Goal: Book appointment/travel/reservation

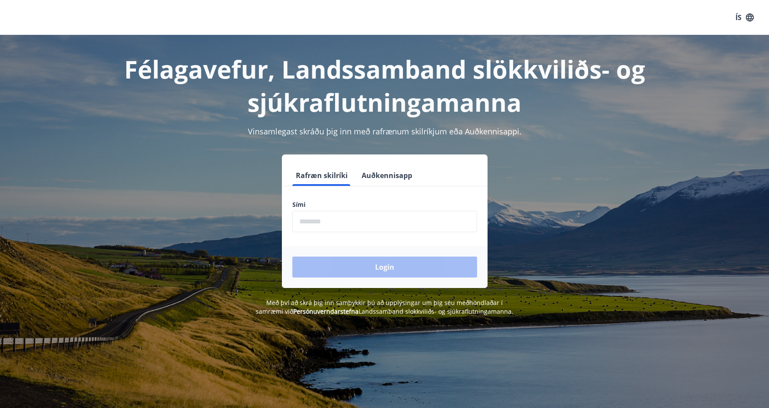
click at [309, 222] on input "phone" at bounding box center [385, 221] width 185 height 21
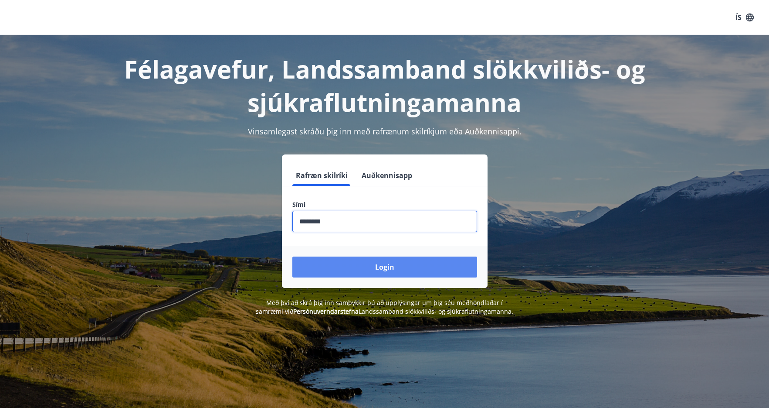
type input "********"
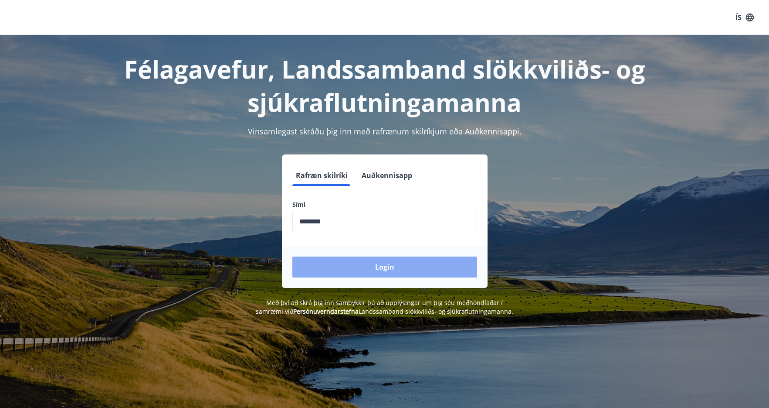
click at [346, 263] on button "Login" at bounding box center [385, 266] width 185 height 21
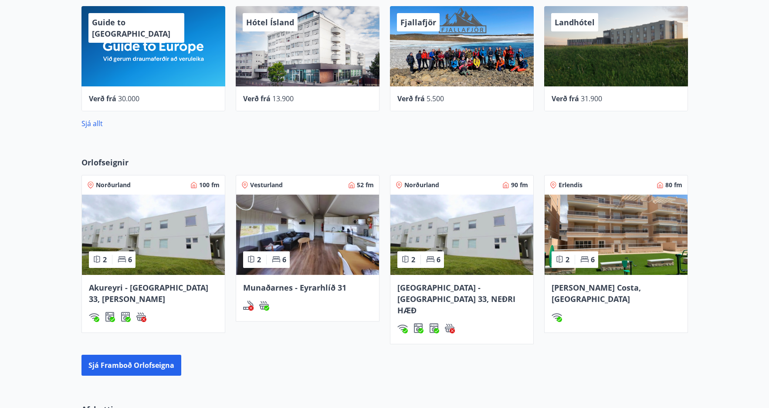
scroll to position [351, 0]
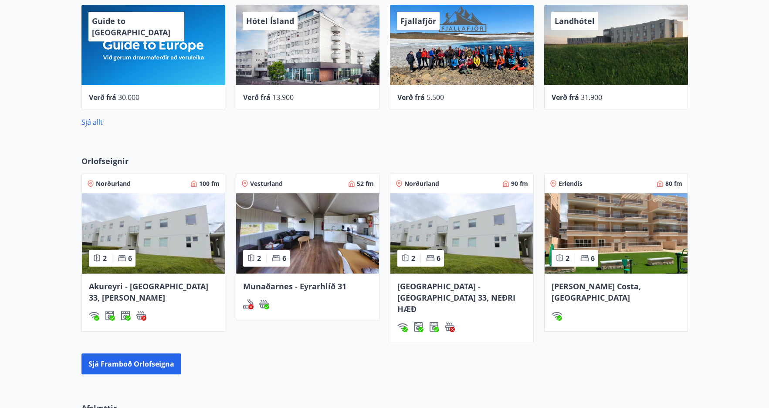
click at [582, 288] on span "[PERSON_NAME] Costa, [GEOGRAPHIC_DATA]" at bounding box center [596, 292] width 89 height 22
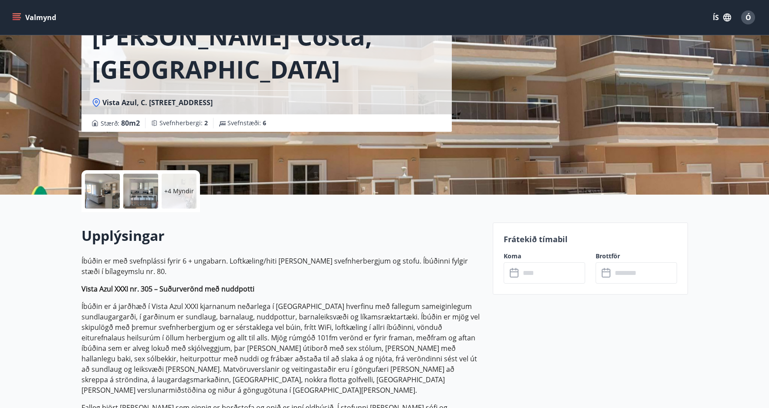
scroll to position [70, 0]
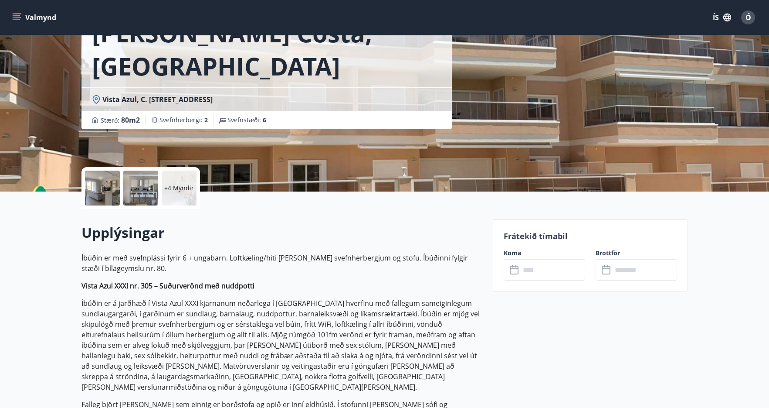
click at [173, 188] on p "+4 Myndir" at bounding box center [179, 188] width 30 height 9
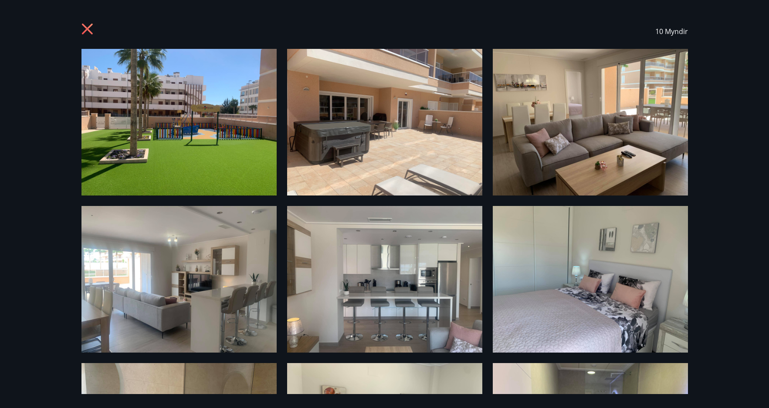
click at [171, 148] on img at bounding box center [179, 122] width 195 height 146
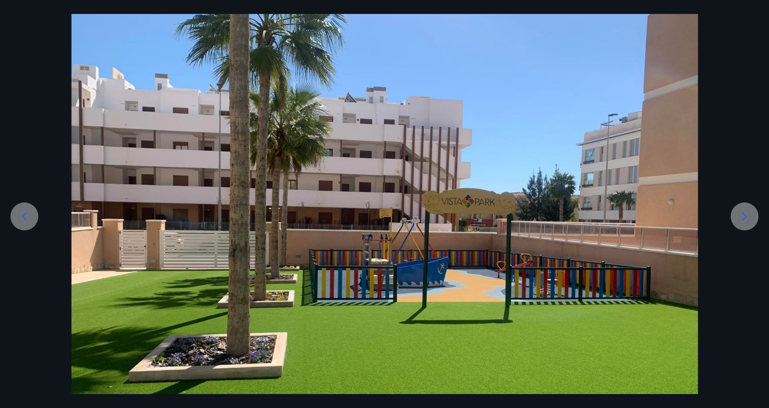
scroll to position [39, 0]
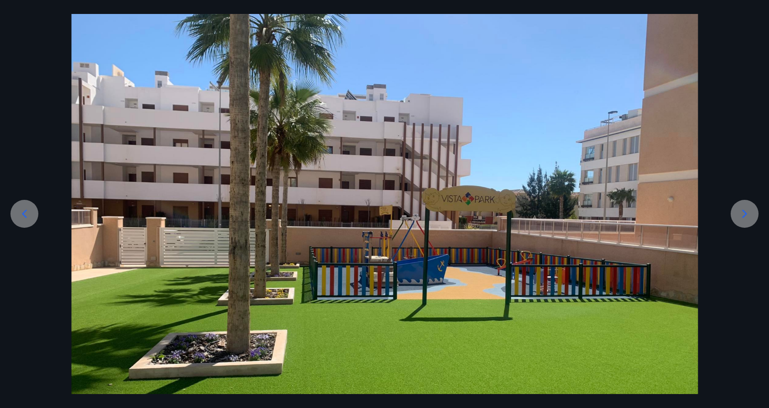
click at [743, 211] on icon at bounding box center [745, 214] width 14 height 14
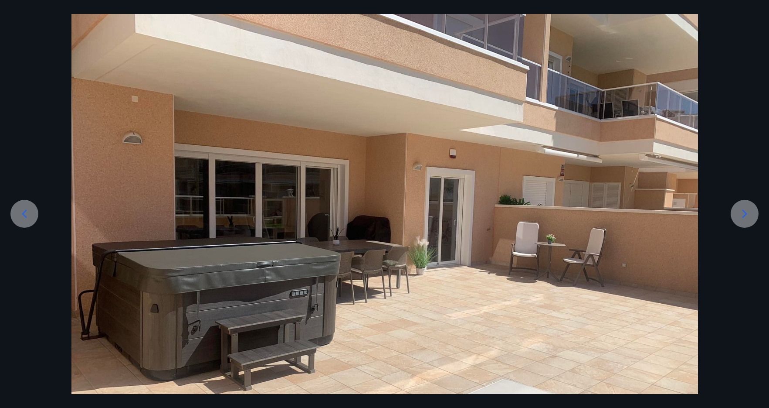
click at [743, 212] on icon at bounding box center [745, 214] width 14 height 14
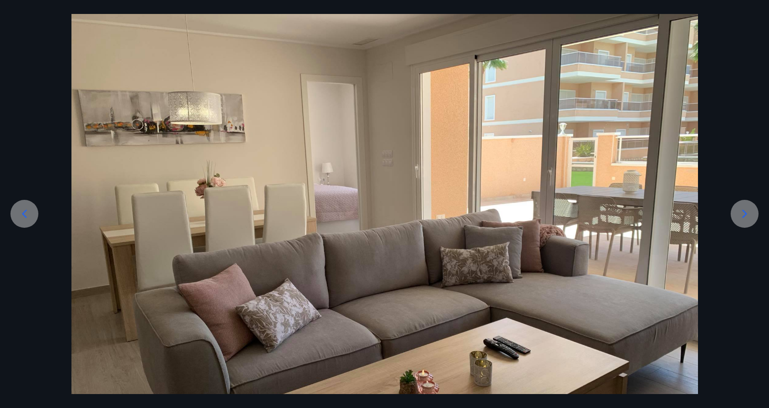
click at [743, 212] on icon at bounding box center [745, 214] width 14 height 14
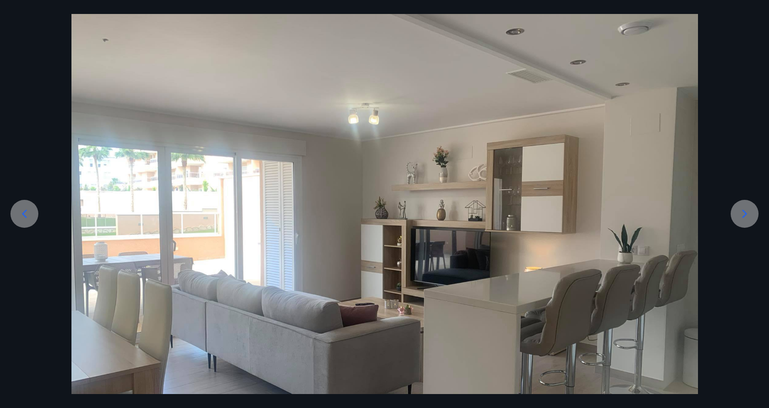
click at [743, 213] on icon at bounding box center [745, 214] width 14 height 14
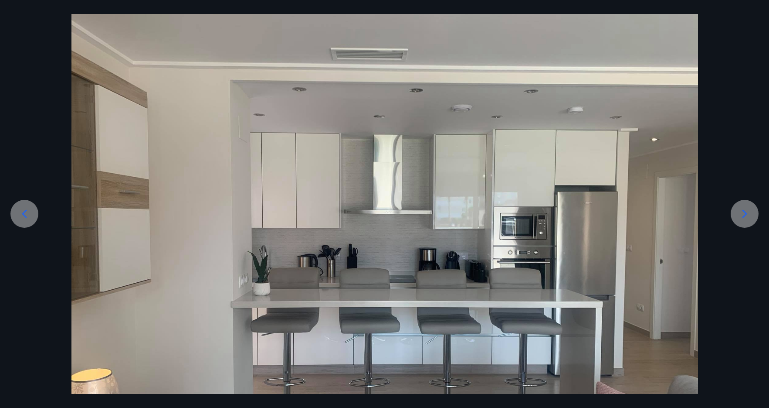
click at [743, 214] on icon at bounding box center [745, 214] width 14 height 14
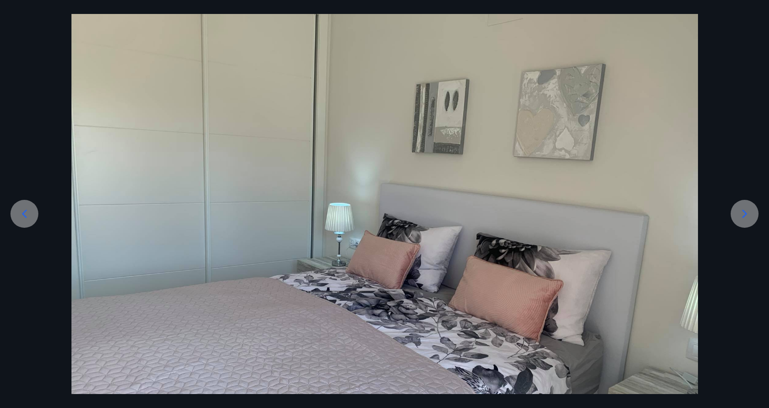
click at [743, 214] on icon at bounding box center [745, 214] width 14 height 14
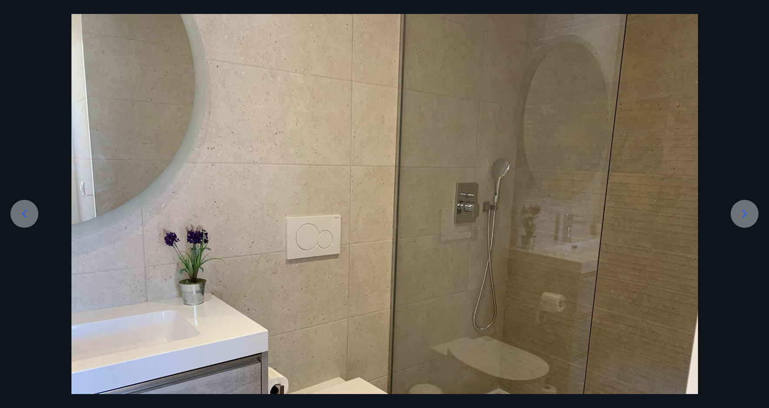
click at [743, 214] on icon at bounding box center [745, 214] width 14 height 14
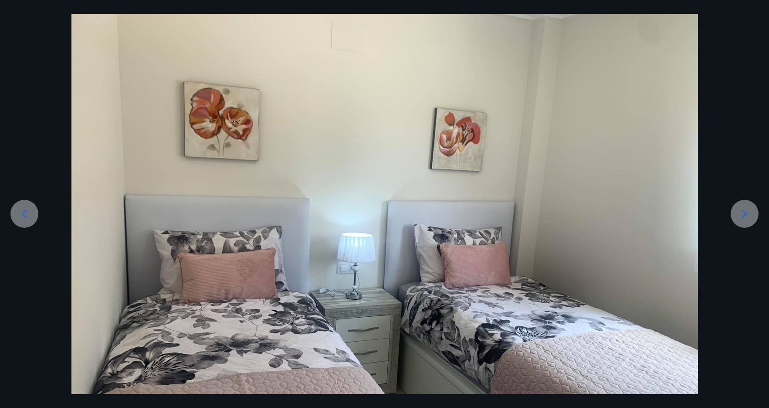
click at [743, 215] on icon at bounding box center [745, 214] width 14 height 14
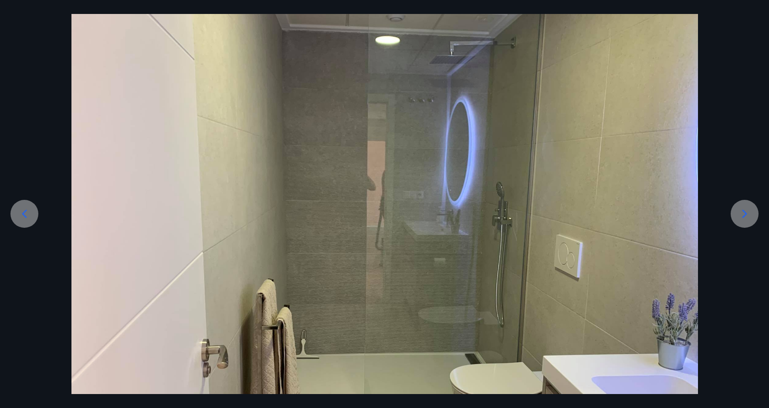
click at [743, 216] on icon at bounding box center [745, 214] width 14 height 14
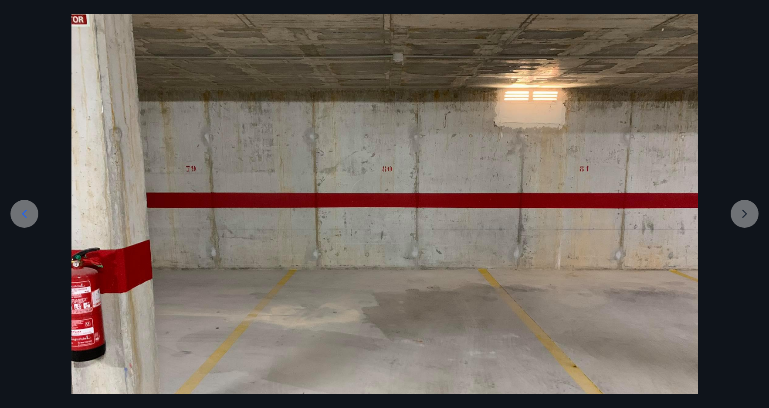
click at [743, 217] on div at bounding box center [384, 245] width 769 height 470
click at [28, 210] on icon at bounding box center [24, 214] width 14 height 14
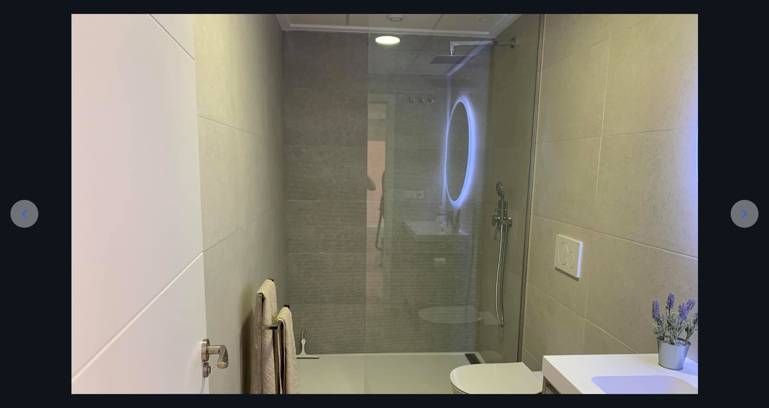
click at [28, 211] on icon at bounding box center [24, 214] width 14 height 14
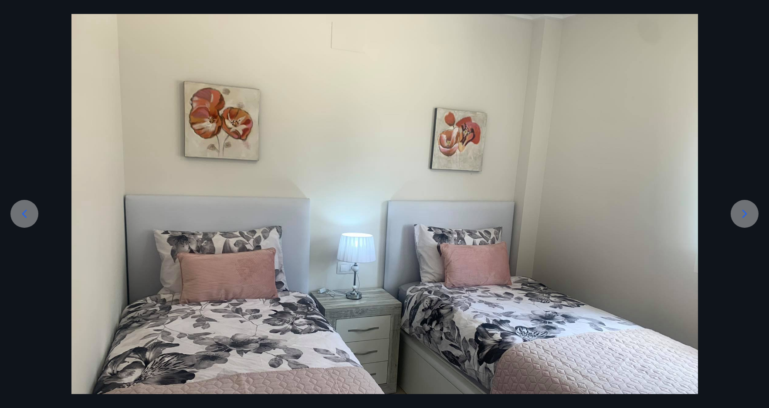
click at [28, 211] on icon at bounding box center [24, 214] width 14 height 14
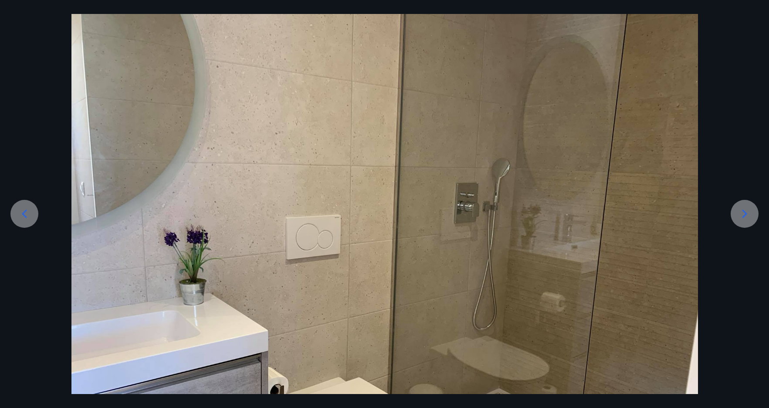
click at [28, 211] on icon at bounding box center [24, 214] width 14 height 14
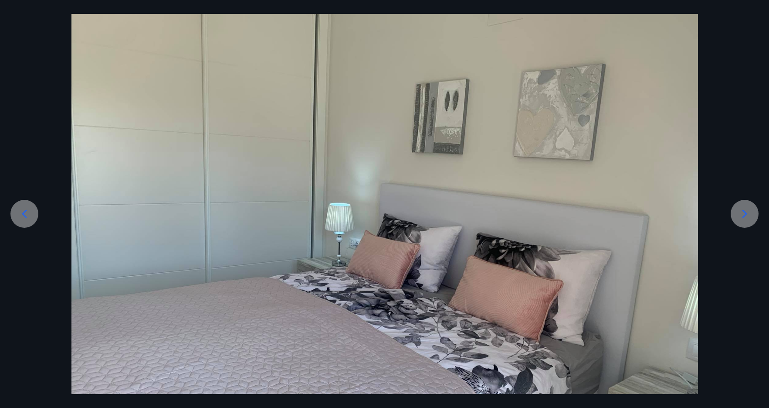
click at [28, 211] on icon at bounding box center [24, 214] width 14 height 14
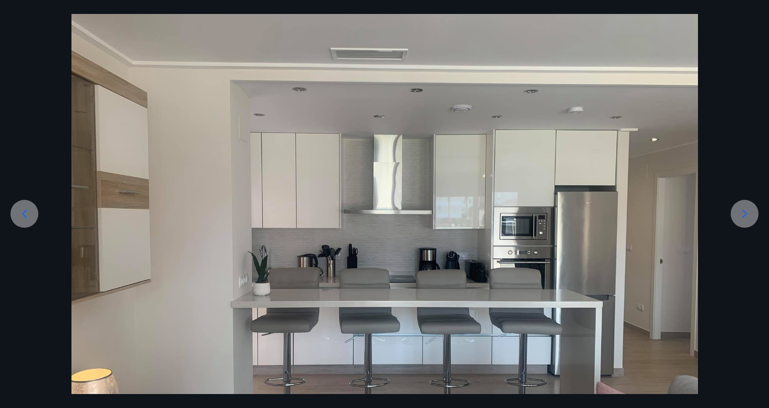
click at [28, 211] on icon at bounding box center [24, 214] width 14 height 14
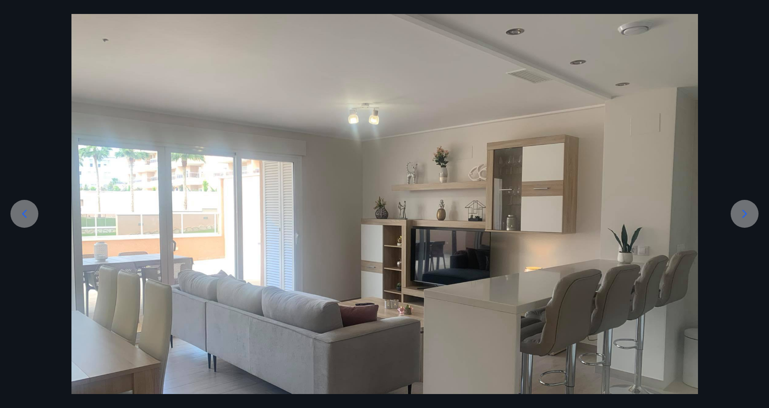
click at [28, 212] on icon at bounding box center [24, 214] width 14 height 14
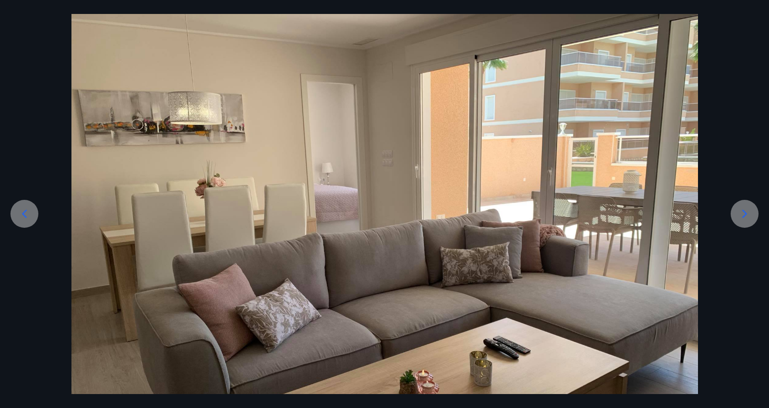
click at [28, 213] on icon at bounding box center [24, 214] width 14 height 14
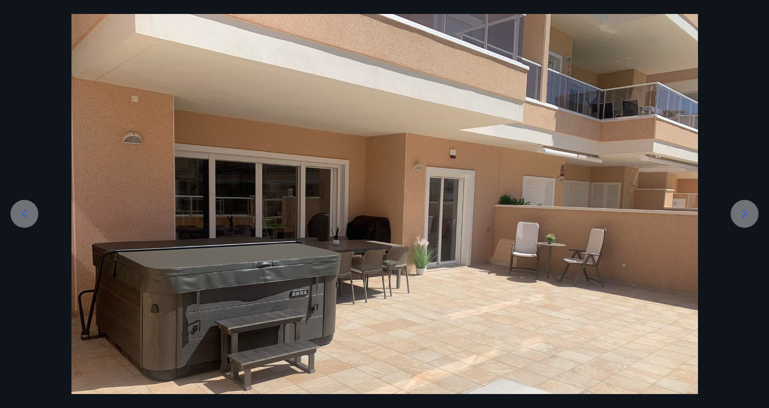
click at [28, 214] on icon at bounding box center [24, 214] width 14 height 14
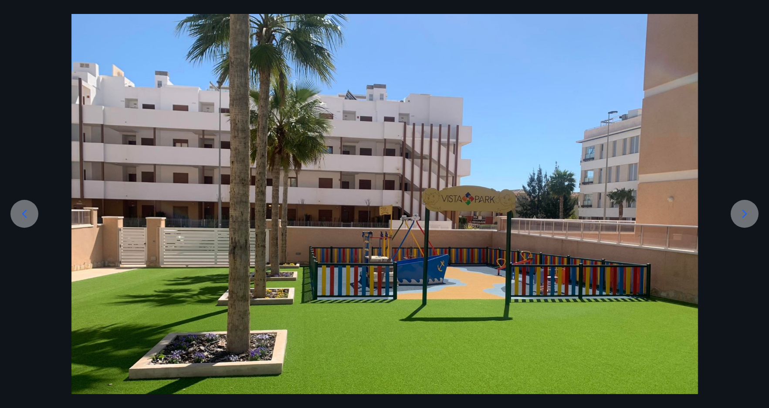
click at [28, 215] on icon at bounding box center [24, 214] width 14 height 14
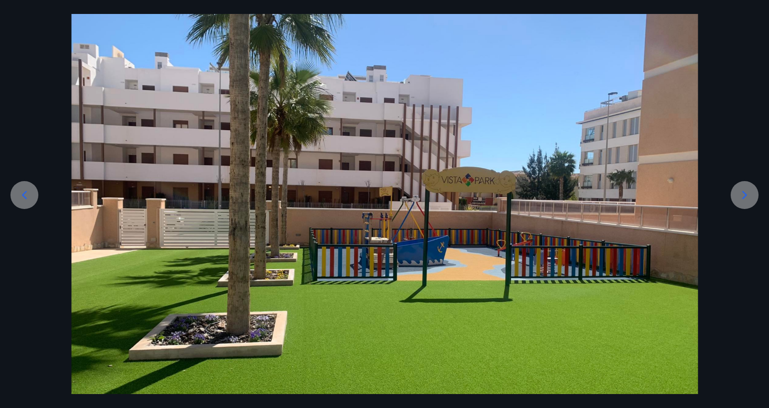
scroll to position [0, 0]
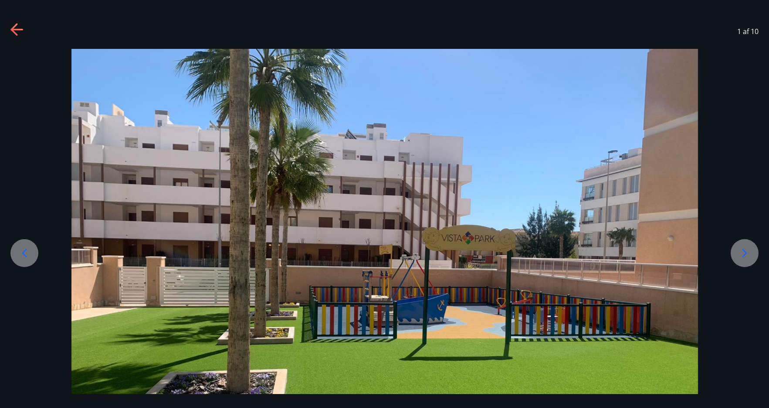
click at [19, 34] on icon at bounding box center [17, 30] width 14 height 14
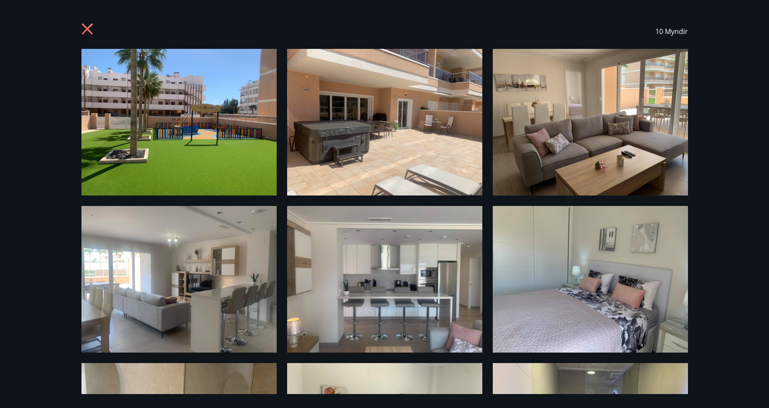
click at [88, 33] on icon at bounding box center [89, 30] width 14 height 14
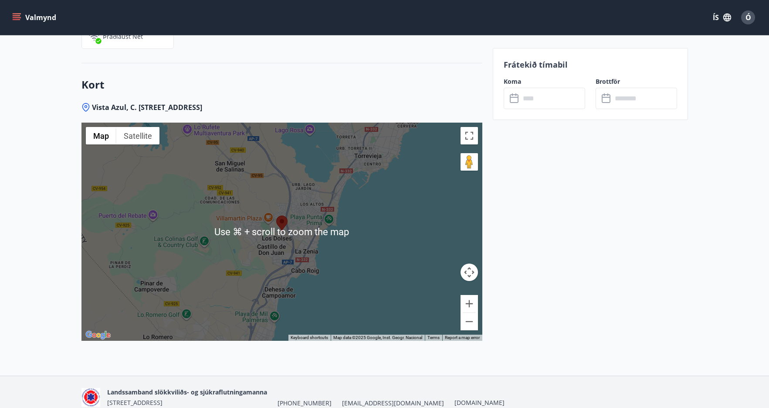
scroll to position [1290, 0]
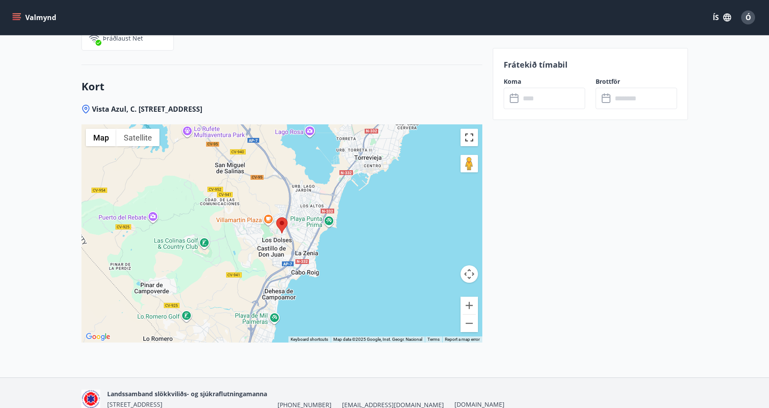
click at [470, 129] on button "Toggle fullscreen view" at bounding box center [469, 137] width 17 height 17
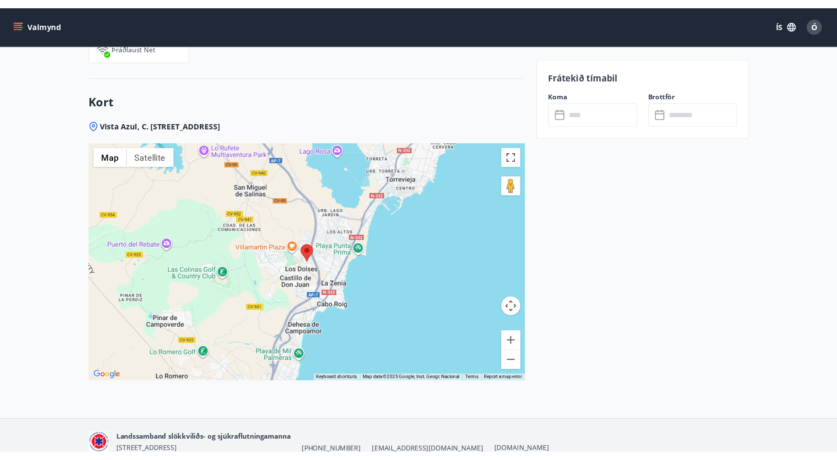
scroll to position [1249, 0]
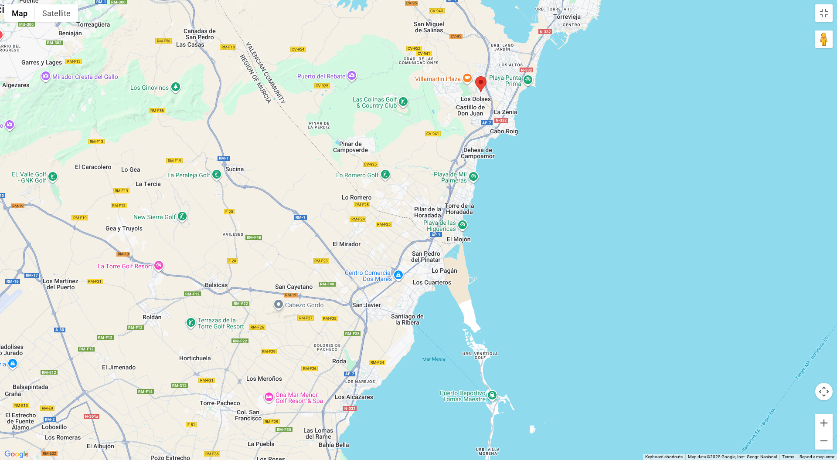
drag, startPoint x: 430, startPoint y: 289, endPoint x: 492, endPoint y: 152, distance: 150.2
click at [492, 152] on div at bounding box center [418, 230] width 837 height 460
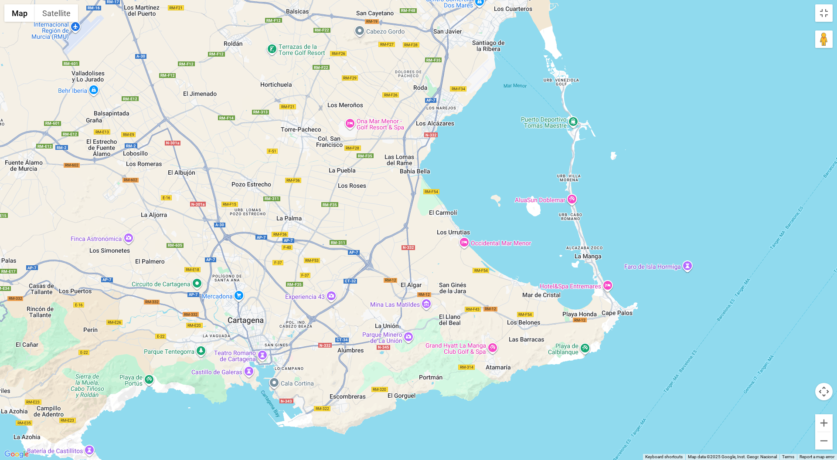
drag, startPoint x: 355, startPoint y: 403, endPoint x: 434, endPoint y: 151, distance: 264.2
click at [434, 151] on div at bounding box center [418, 230] width 837 height 460
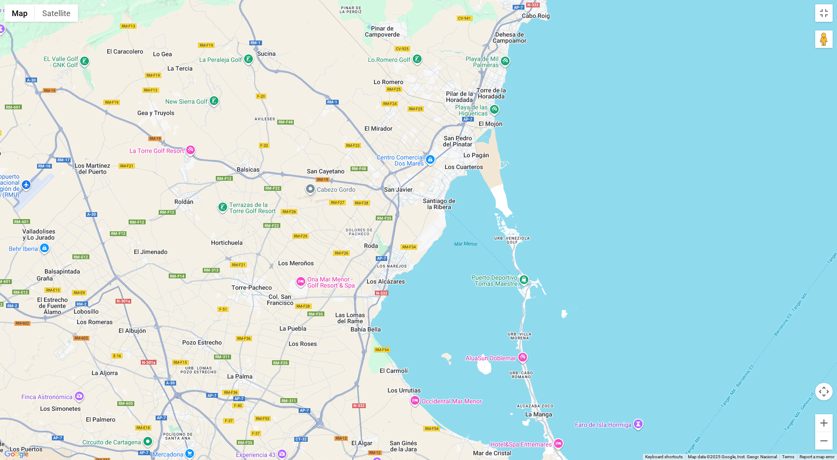
drag, startPoint x: 458, startPoint y: 178, endPoint x: 409, endPoint y: 337, distance: 165.7
click at [409, 337] on div at bounding box center [418, 230] width 837 height 460
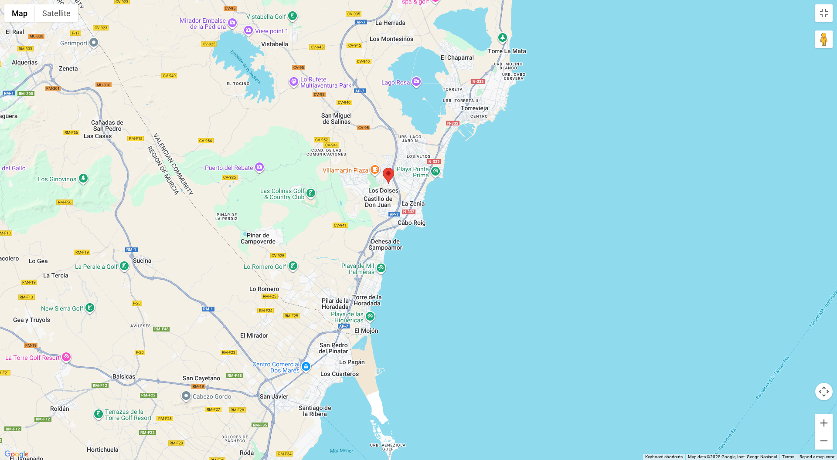
drag, startPoint x: 516, startPoint y: 185, endPoint x: 441, endPoint y: 334, distance: 166.9
click at [441, 334] on div at bounding box center [418, 230] width 837 height 460
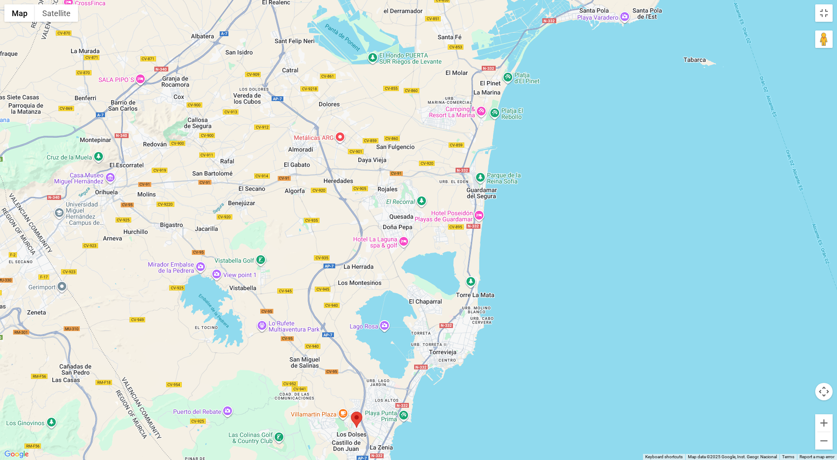
drag, startPoint x: 501, startPoint y: 179, endPoint x: 480, endPoint y: 406, distance: 227.7
click at [480, 406] on div at bounding box center [418, 230] width 837 height 460
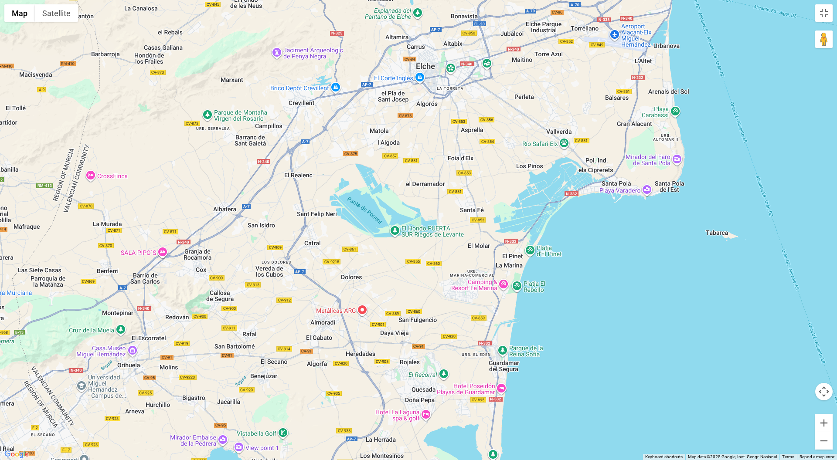
drag, startPoint x: 511, startPoint y: 296, endPoint x: 531, endPoint y: 469, distance: 173.9
click at [531, 407] on div "Use ⌘ + scroll to zoom the map" at bounding box center [418, 230] width 837 height 460
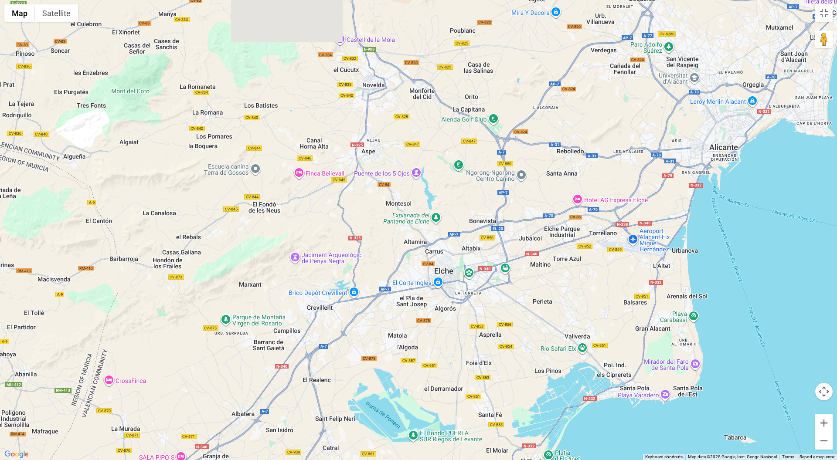
drag, startPoint x: 600, startPoint y: 221, endPoint x: 616, endPoint y: 427, distance: 206.8
click at [616, 407] on div at bounding box center [418, 230] width 837 height 460
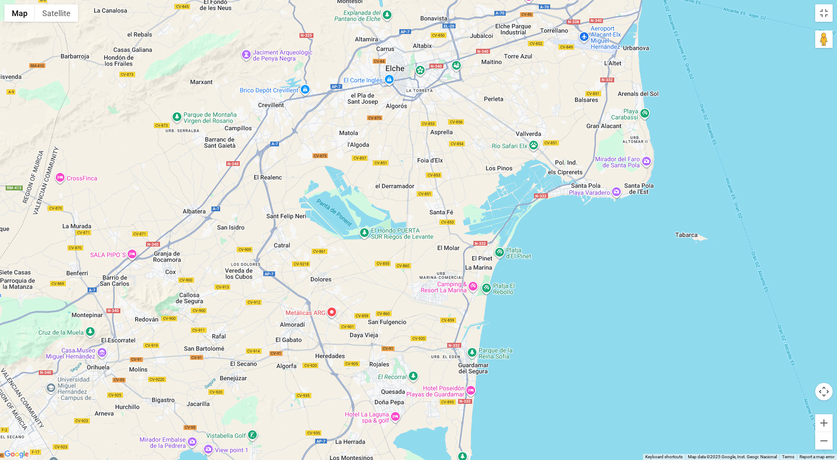
drag, startPoint x: 627, startPoint y: 289, endPoint x: 581, endPoint y: 86, distance: 208.3
click at [581, 86] on div at bounding box center [418, 230] width 837 height 460
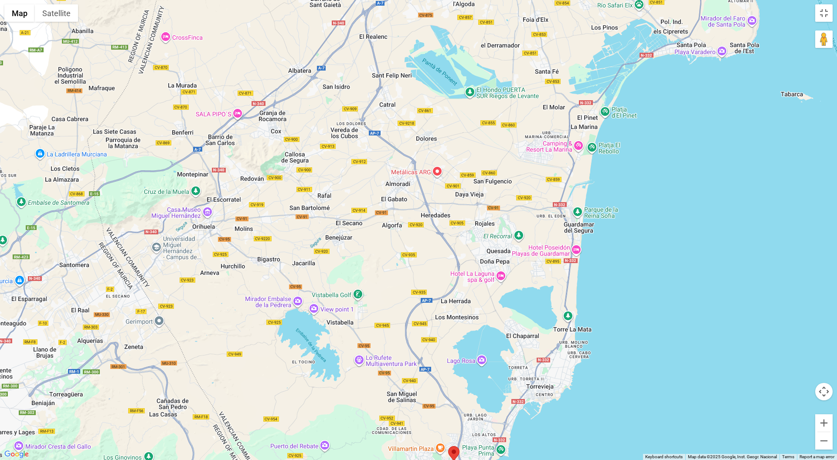
drag, startPoint x: 482, startPoint y: 261, endPoint x: 589, endPoint y: 119, distance: 177.4
click at [589, 119] on div at bounding box center [418, 230] width 837 height 460
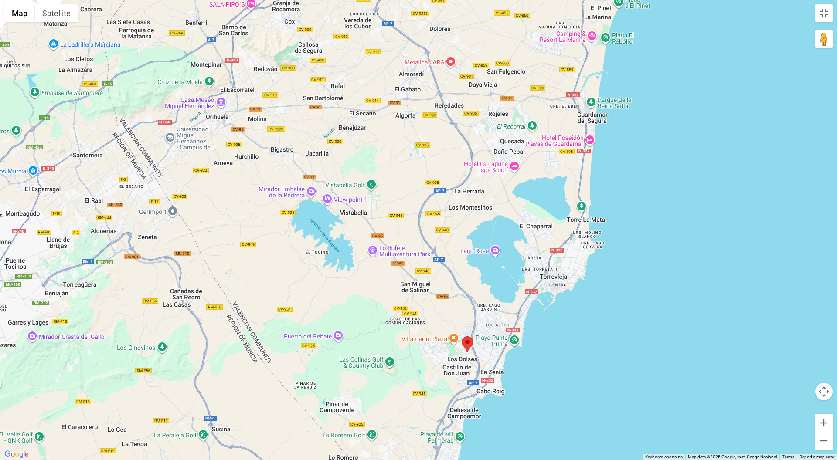
drag, startPoint x: 496, startPoint y: 248, endPoint x: 510, endPoint y: 153, distance: 96.0
click at [510, 153] on div at bounding box center [418, 230] width 837 height 460
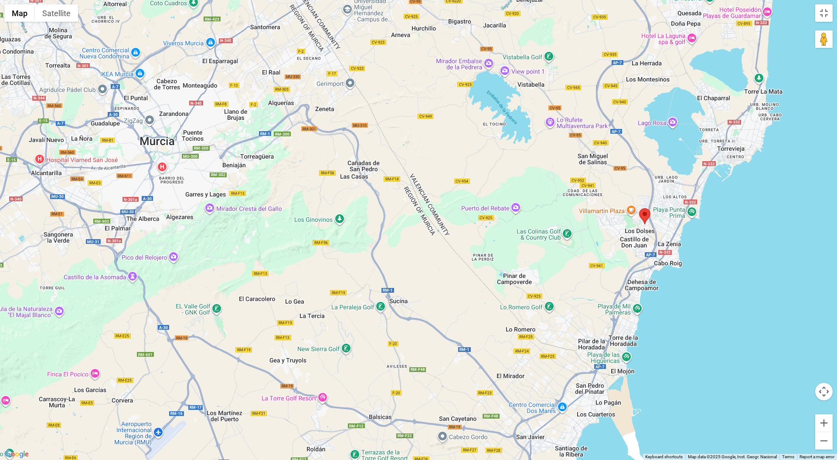
drag, startPoint x: 395, startPoint y: 376, endPoint x: 573, endPoint y: 248, distance: 219.6
click at [573, 248] on div at bounding box center [418, 230] width 837 height 460
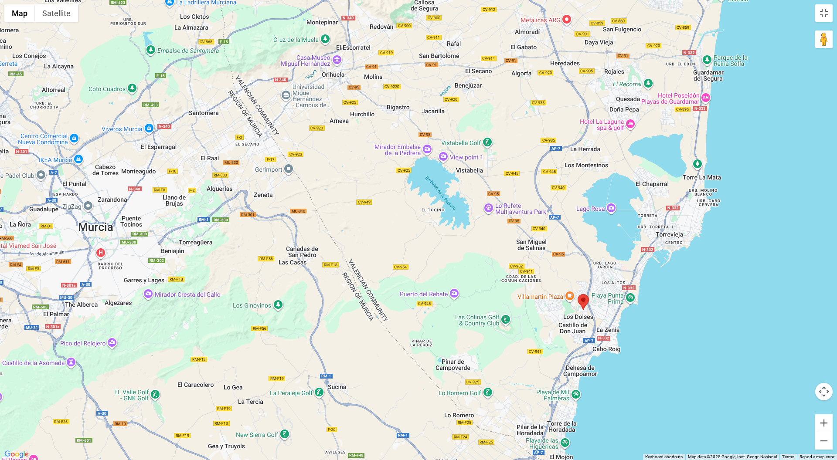
drag, startPoint x: 388, startPoint y: 293, endPoint x: 327, endPoint y: 378, distance: 103.7
click at [327, 378] on div at bounding box center [418, 230] width 837 height 460
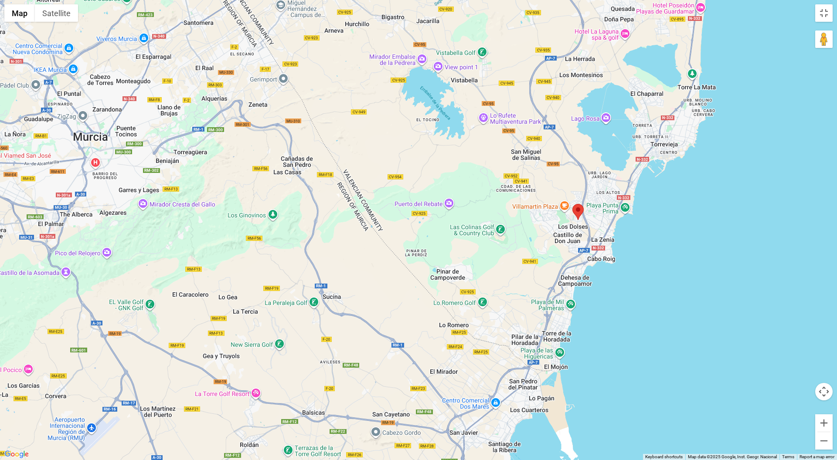
drag, startPoint x: 468, startPoint y: 234, endPoint x: 464, endPoint y: 147, distance: 86.9
click at [464, 147] on div at bounding box center [418, 230] width 837 height 460
click at [492, 247] on div at bounding box center [418, 230] width 837 height 460
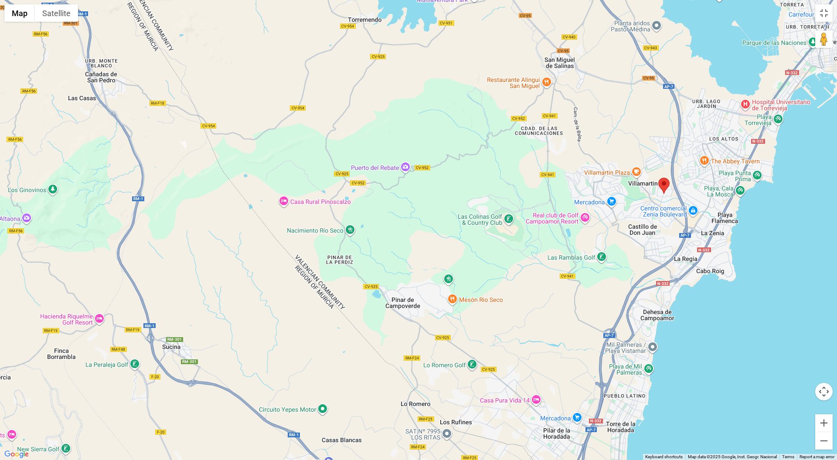
click at [527, 244] on div at bounding box center [418, 230] width 837 height 460
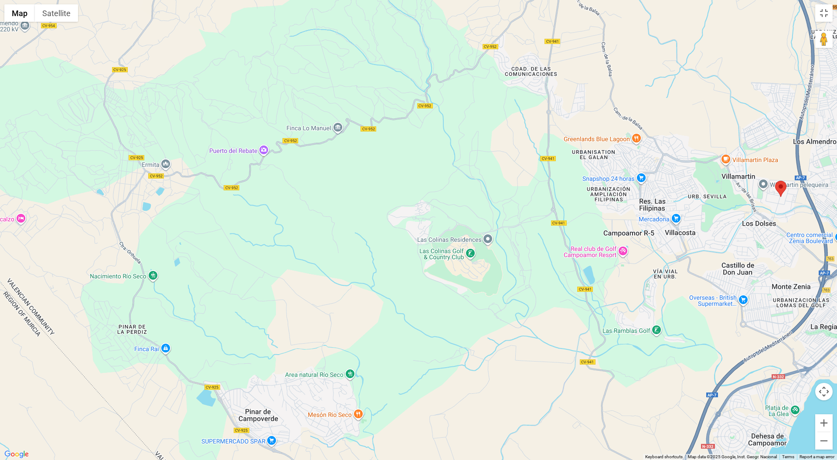
drag, startPoint x: 527, startPoint y: 244, endPoint x: 505, endPoint y: 297, distance: 57.3
click at [505, 297] on div at bounding box center [418, 230] width 837 height 460
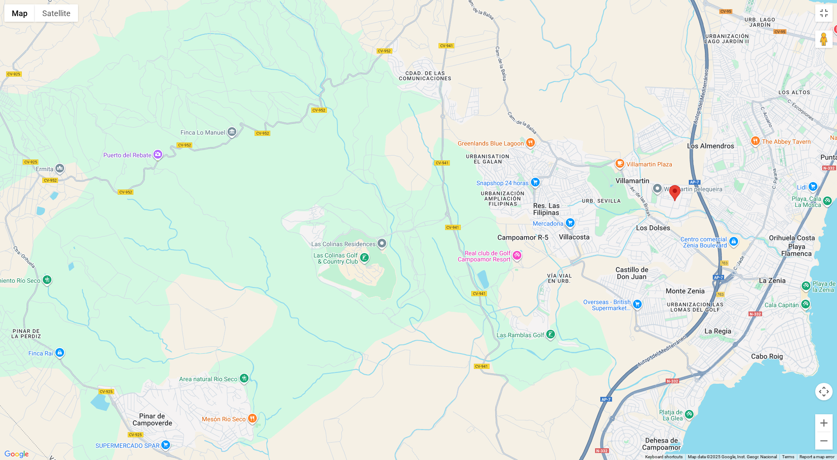
drag, startPoint x: 407, startPoint y: 210, endPoint x: 301, endPoint y: 215, distance: 106.1
click at [301, 215] on div at bounding box center [418, 230] width 837 height 460
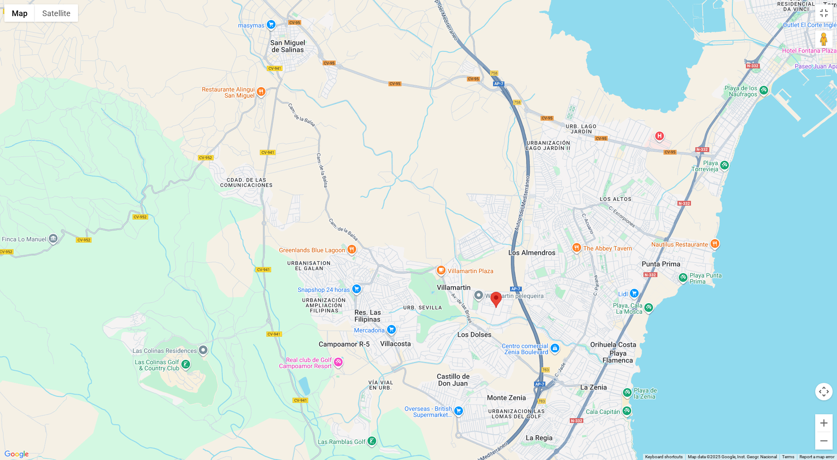
drag, startPoint x: 492, startPoint y: 93, endPoint x: 368, endPoint y: 185, distance: 154.6
click at [368, 185] on div at bounding box center [418, 230] width 837 height 460
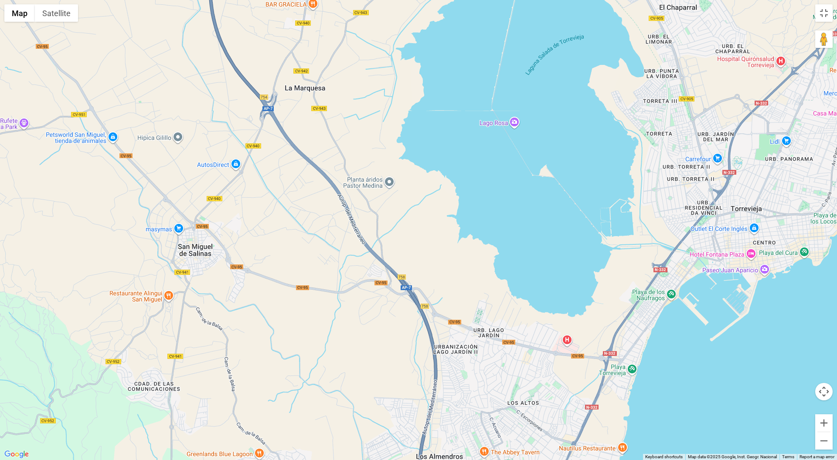
drag, startPoint x: 461, startPoint y: 135, endPoint x: 369, endPoint y: 340, distance: 224.8
click at [369, 340] on div at bounding box center [418, 230] width 837 height 460
click at [769, 407] on button "Zoom out" at bounding box center [823, 440] width 17 height 17
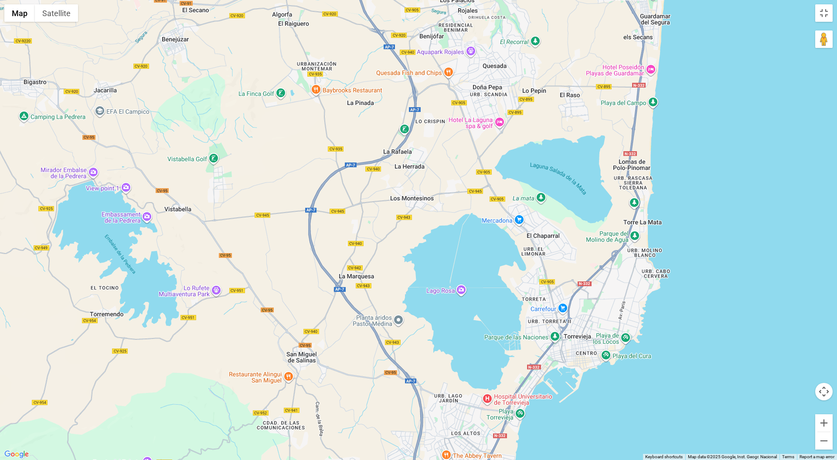
drag, startPoint x: 535, startPoint y: 111, endPoint x: 530, endPoint y: 230, distance: 118.7
click at [530, 230] on div at bounding box center [418, 230] width 837 height 460
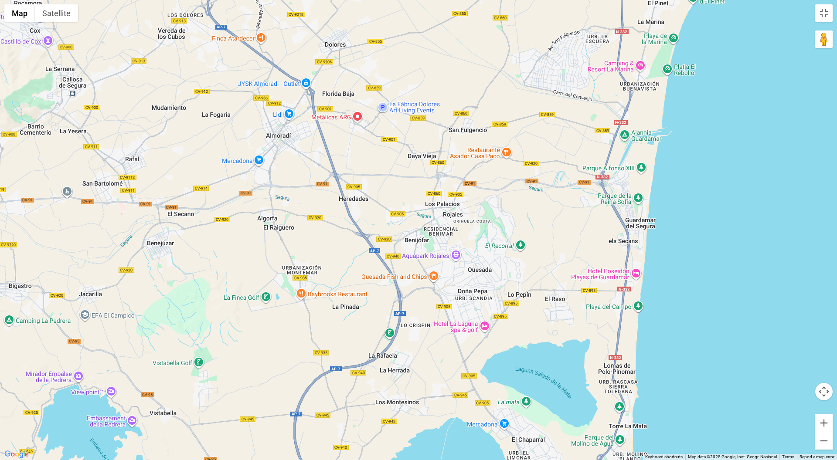
drag, startPoint x: 543, startPoint y: 58, endPoint x: 528, endPoint y: 255, distance: 197.2
click at [528, 255] on div at bounding box center [418, 230] width 837 height 460
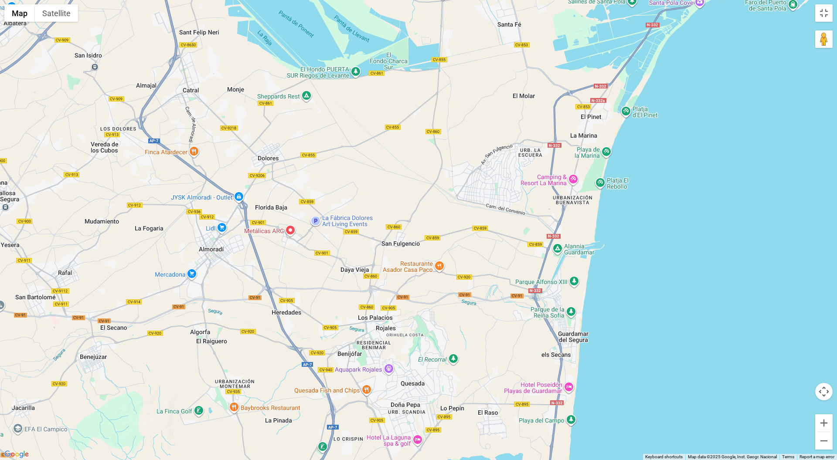
drag, startPoint x: 240, startPoint y: 336, endPoint x: 196, endPoint y: 414, distance: 90.0
click at [196, 407] on div at bounding box center [418, 230] width 837 height 460
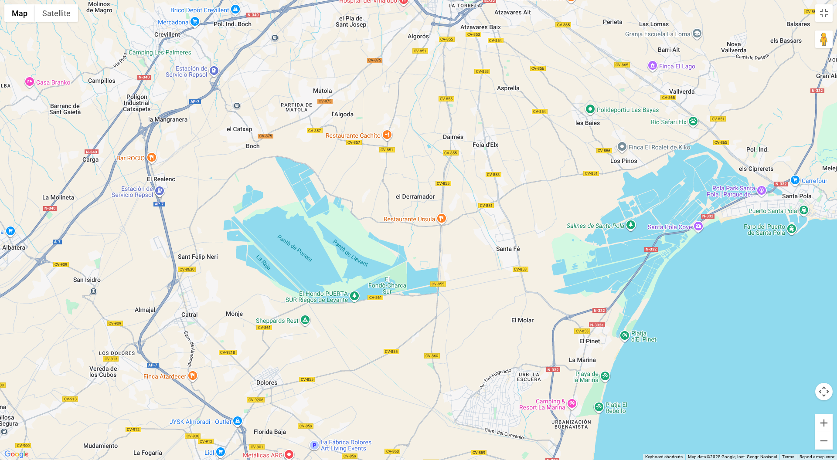
drag, startPoint x: 414, startPoint y: 188, endPoint x: 412, endPoint y: 365, distance: 177.5
click at [412, 365] on div at bounding box center [418, 230] width 837 height 460
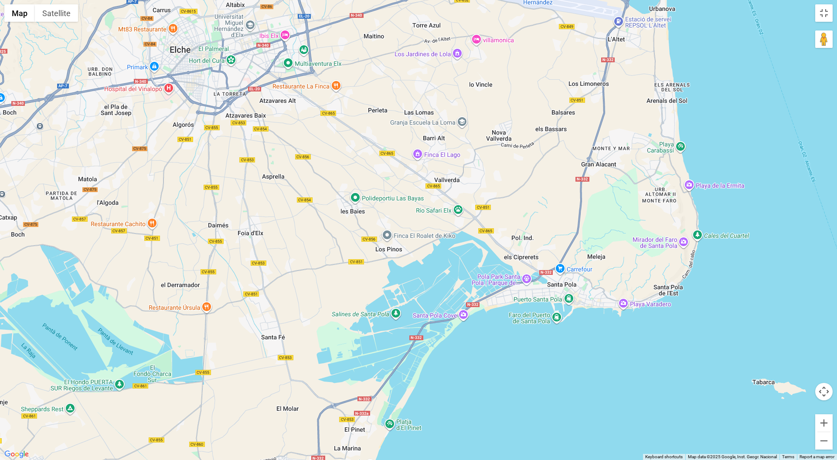
drag, startPoint x: 512, startPoint y: 219, endPoint x: 369, endPoint y: 283, distance: 156.7
click at [369, 283] on div at bounding box center [418, 230] width 837 height 460
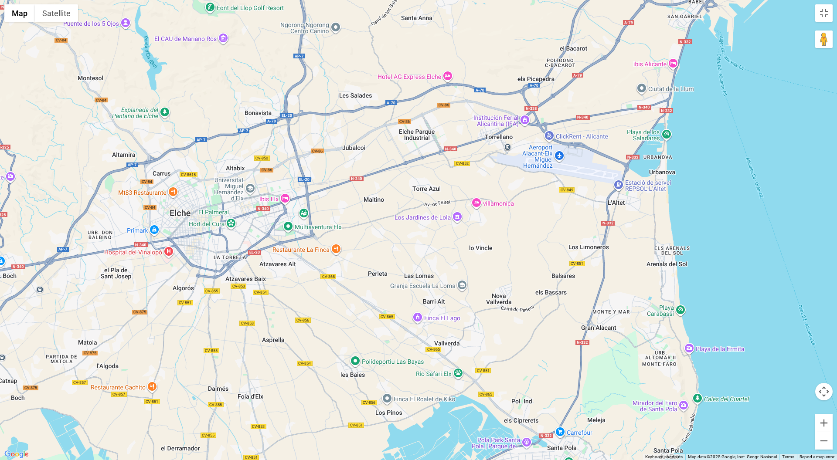
drag, startPoint x: 351, startPoint y: 205, endPoint x: 351, endPoint y: 368, distance: 163.1
click at [351, 368] on div at bounding box center [418, 230] width 837 height 460
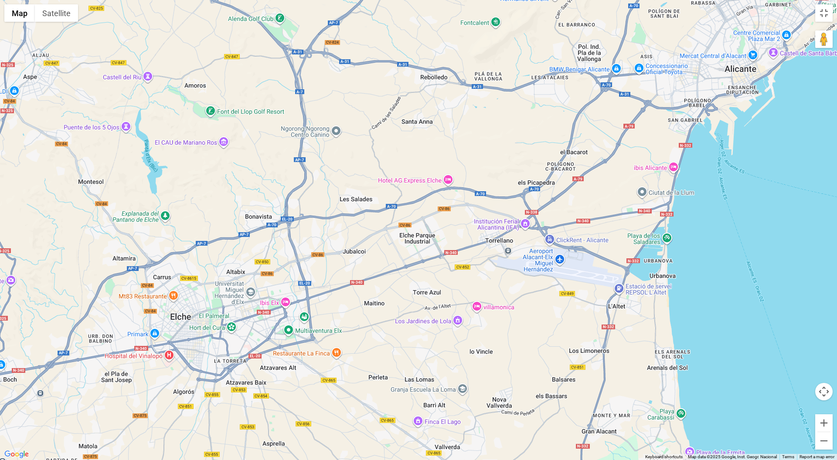
drag, startPoint x: 470, startPoint y: 275, endPoint x: 469, endPoint y: 323, distance: 48.8
click at [469, 323] on div at bounding box center [418, 230] width 837 height 460
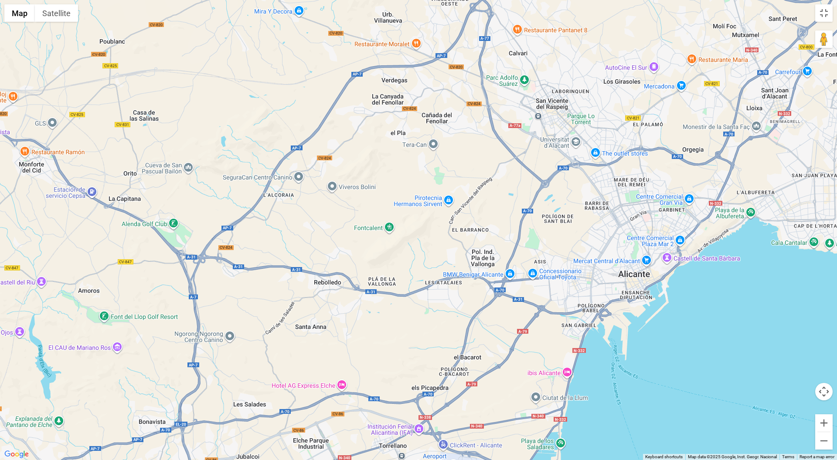
drag, startPoint x: 643, startPoint y: 177, endPoint x: 537, endPoint y: 384, distance: 233.2
click at [537, 384] on div at bounding box center [418, 230] width 837 height 460
click at [769, 407] on button "Zoom out" at bounding box center [823, 440] width 17 height 17
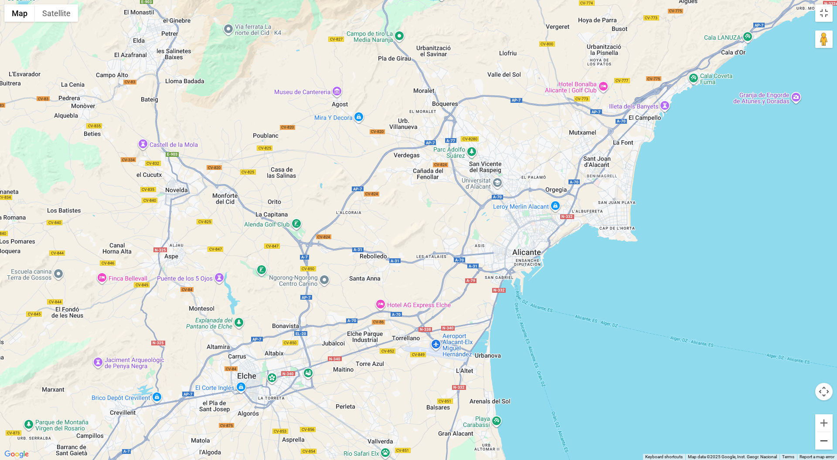
click at [769, 407] on button "Zoom out" at bounding box center [823, 440] width 17 height 17
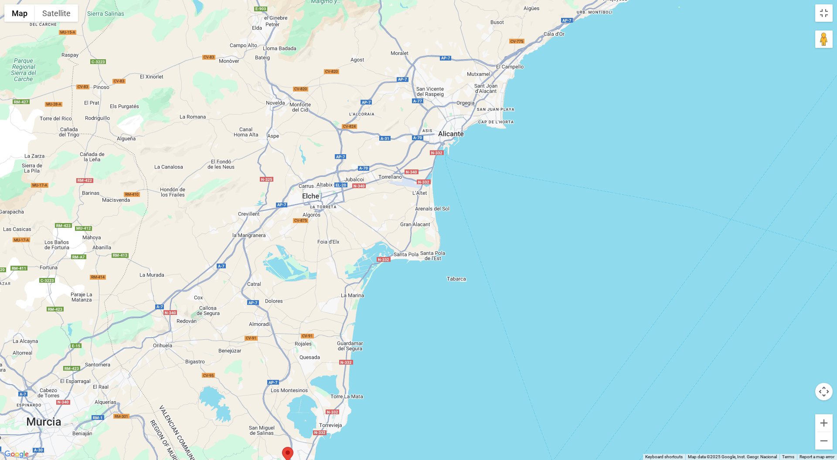
drag, startPoint x: 701, startPoint y: 366, endPoint x: 680, endPoint y: 259, distance: 109.4
click at [680, 259] on div at bounding box center [418, 230] width 837 height 460
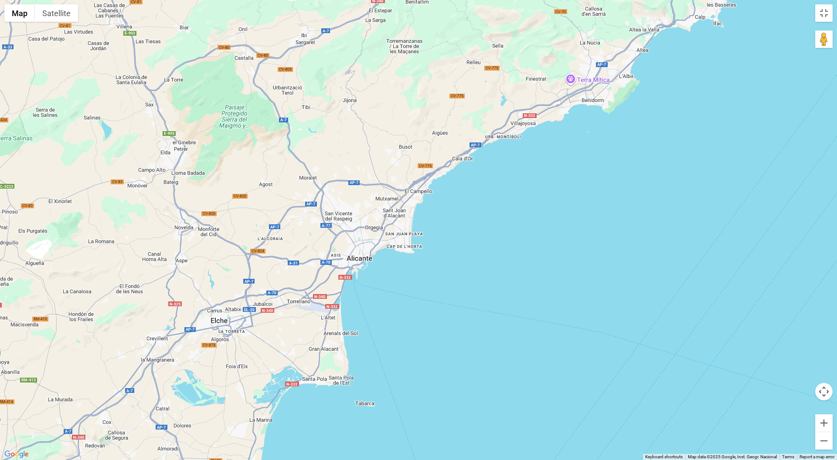
drag, startPoint x: 489, startPoint y: 225, endPoint x: 443, endPoint y: 307, distance: 94.1
click at [443, 307] on div at bounding box center [418, 230] width 837 height 460
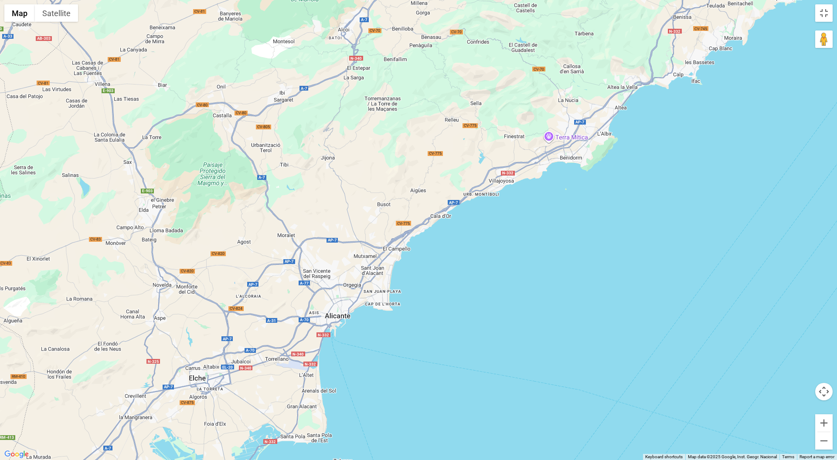
drag, startPoint x: 424, startPoint y: 254, endPoint x: 408, endPoint y: 302, distance: 51.1
click at [408, 302] on div at bounding box center [418, 230] width 837 height 460
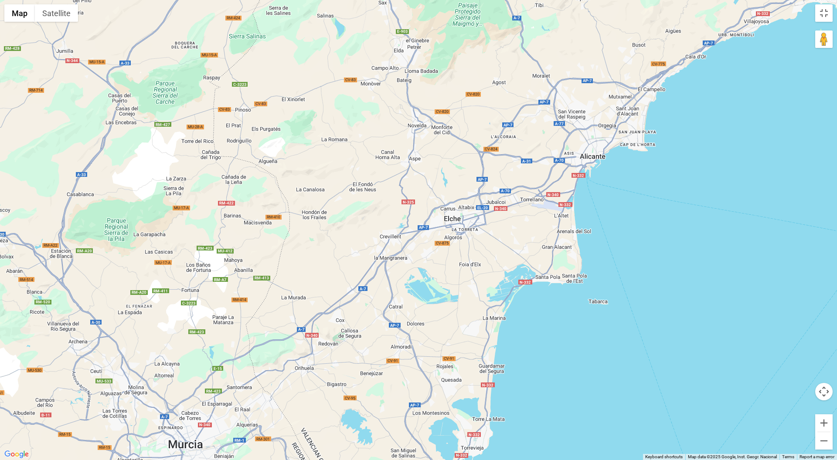
drag, startPoint x: 402, startPoint y: 268, endPoint x: 657, endPoint y: 108, distance: 300.5
click at [657, 108] on div at bounding box center [418, 230] width 837 height 460
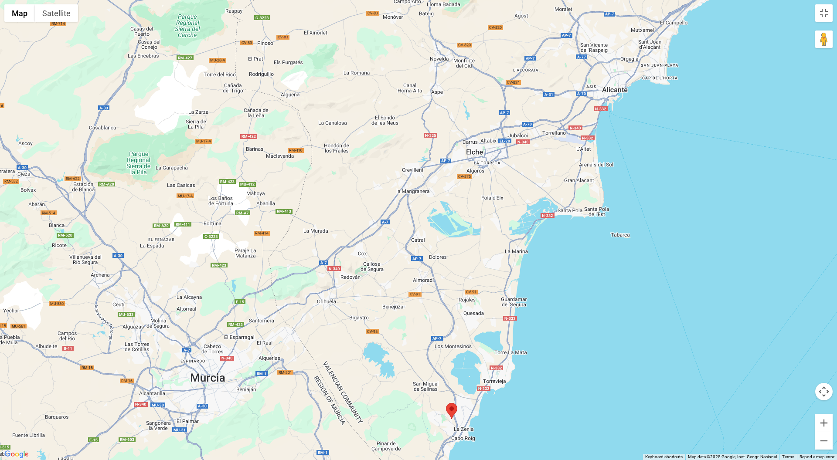
drag, startPoint x: 657, startPoint y: 108, endPoint x: 680, endPoint y: 43, distance: 69.4
click at [680, 42] on div at bounding box center [418, 230] width 837 height 460
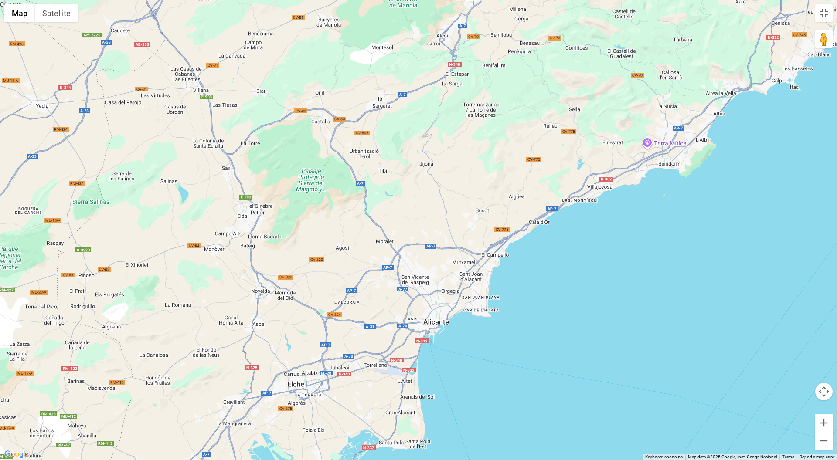
drag, startPoint x: 624, startPoint y: 111, endPoint x: 444, endPoint y: 341, distance: 292.0
click at [444, 341] on div at bounding box center [418, 230] width 837 height 460
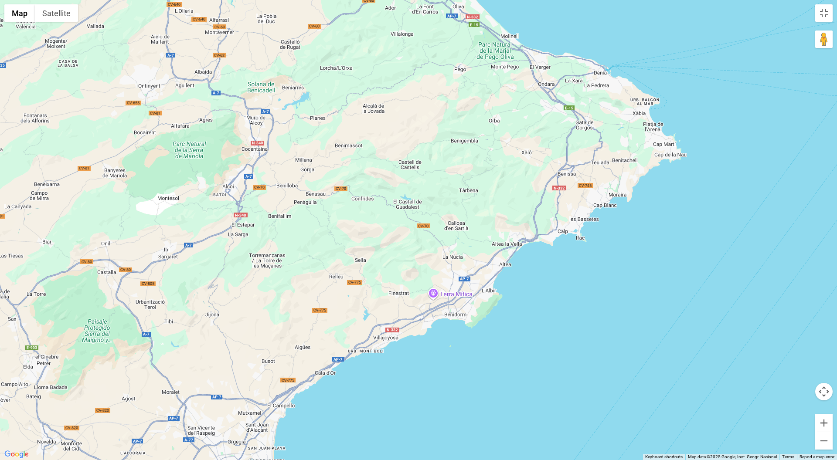
drag, startPoint x: 579, startPoint y: 236, endPoint x: 364, endPoint y: 387, distance: 262.6
click at [364, 387] on div at bounding box center [418, 230] width 837 height 460
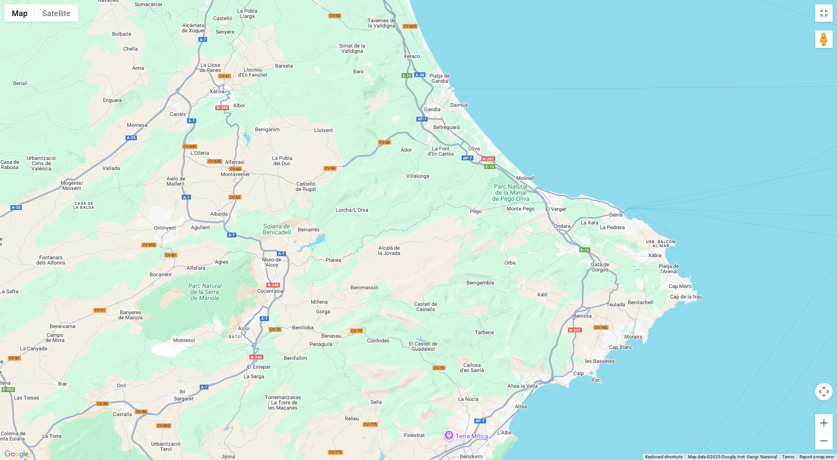
drag, startPoint x: 589, startPoint y: 141, endPoint x: 604, endPoint y: 284, distance: 143.9
click at [604, 284] on div at bounding box center [418, 230] width 837 height 460
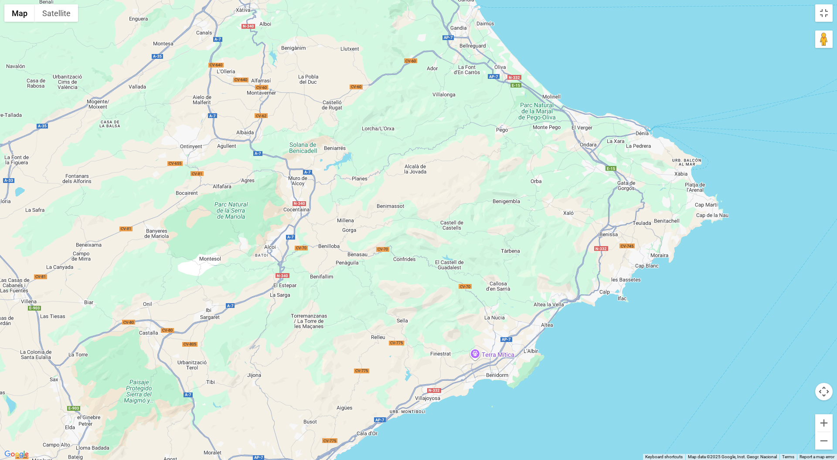
drag, startPoint x: 498, startPoint y: 207, endPoint x: 504, endPoint y: 99, distance: 107.4
click at [504, 99] on div at bounding box center [418, 230] width 837 height 460
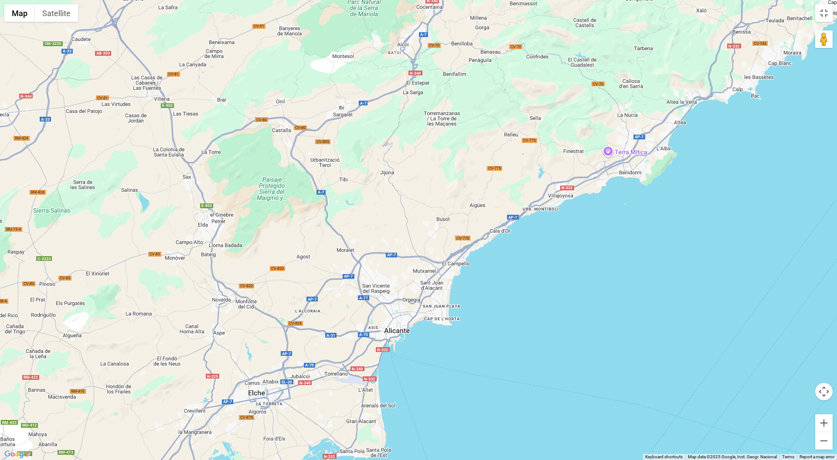
drag, startPoint x: 392, startPoint y: 310, endPoint x: 525, endPoint y: 106, distance: 243.2
click at [525, 106] on div at bounding box center [418, 230] width 837 height 460
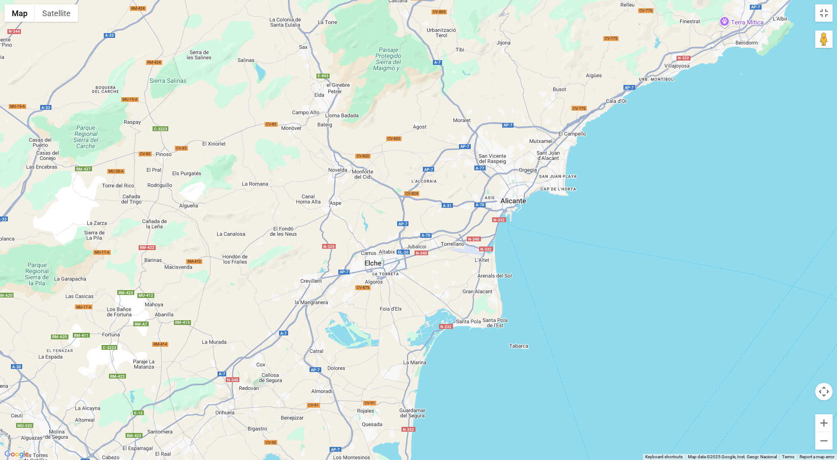
drag, startPoint x: 373, startPoint y: 345, endPoint x: 490, endPoint y: 215, distance: 175.1
click at [490, 215] on div at bounding box center [418, 230] width 837 height 460
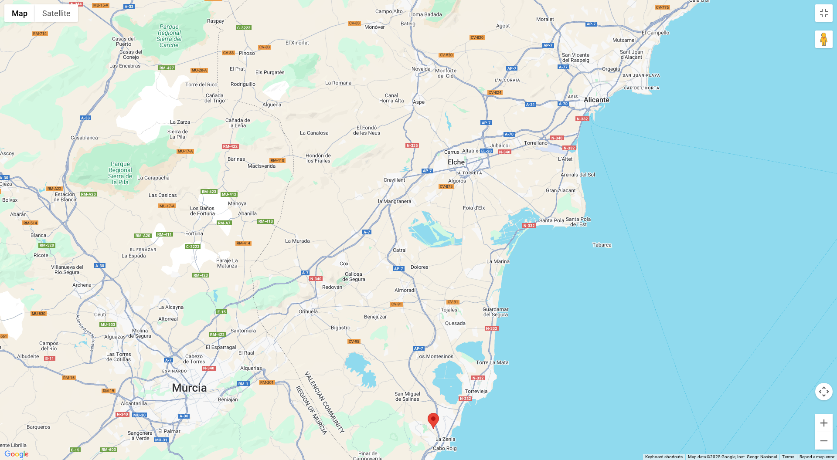
drag, startPoint x: 404, startPoint y: 369, endPoint x: 487, endPoint y: 267, distance: 132.0
click at [487, 267] on div at bounding box center [418, 230] width 837 height 460
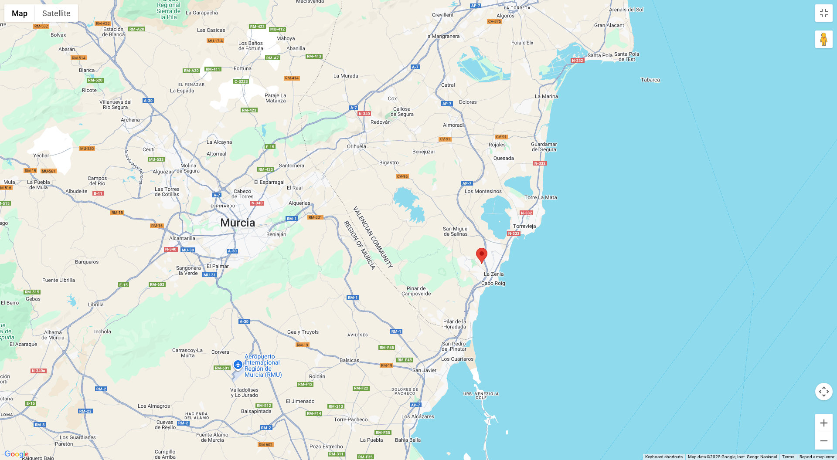
drag, startPoint x: 448, startPoint y: 399, endPoint x: 497, endPoint y: 233, distance: 173.0
click at [497, 233] on div at bounding box center [418, 230] width 837 height 460
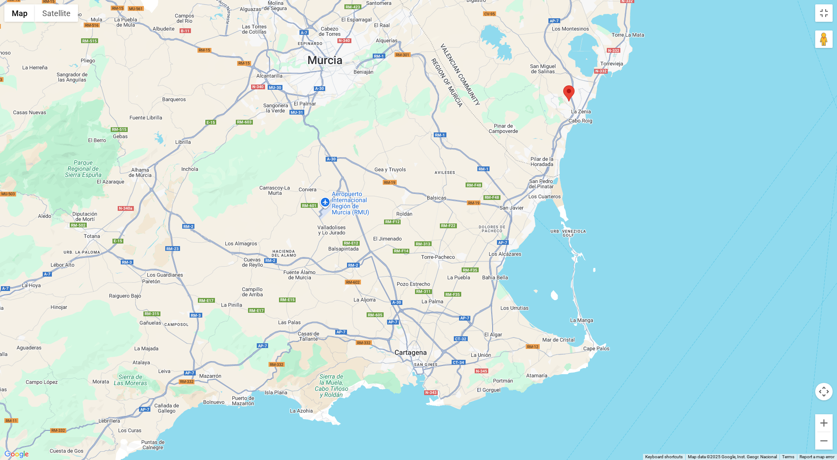
drag, startPoint x: 432, startPoint y: 333, endPoint x: 512, endPoint y: 177, distance: 175.3
click at [512, 177] on div at bounding box center [418, 230] width 837 height 460
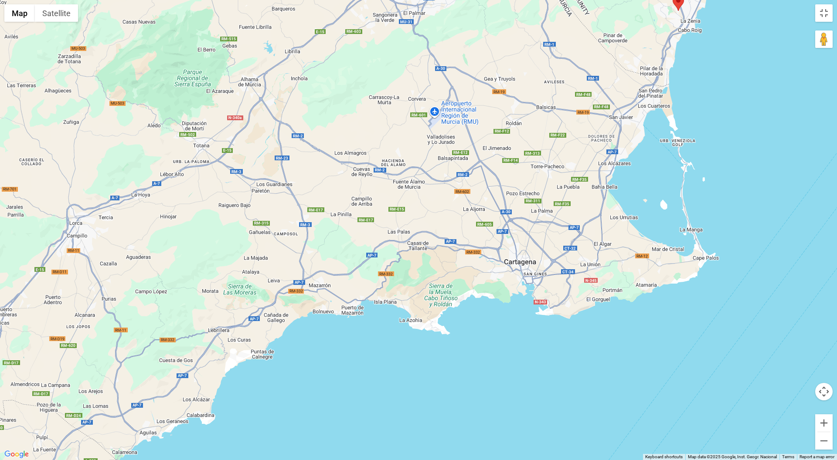
drag, startPoint x: 408, startPoint y: 294, endPoint x: 518, endPoint y: 204, distance: 142.8
click at [518, 204] on div at bounding box center [418, 230] width 837 height 460
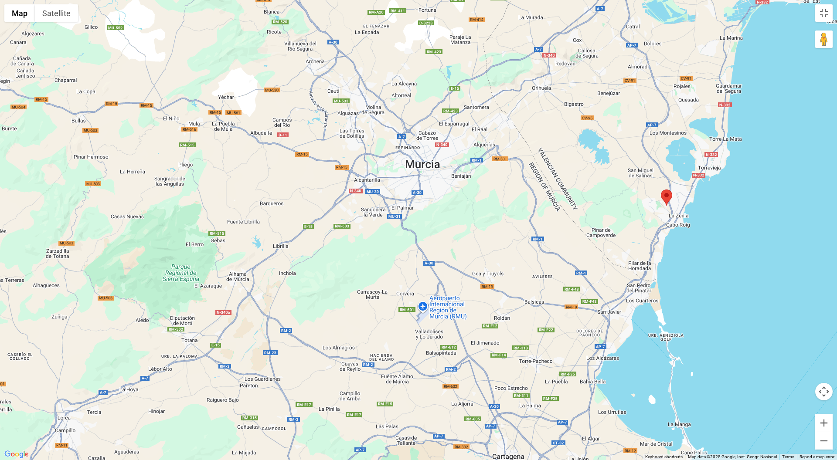
drag, startPoint x: 317, startPoint y: 311, endPoint x: 306, endPoint y: 505, distance: 194.3
click at [306, 407] on div "Use ⌘ + scroll to zoom the map" at bounding box center [418, 230] width 837 height 460
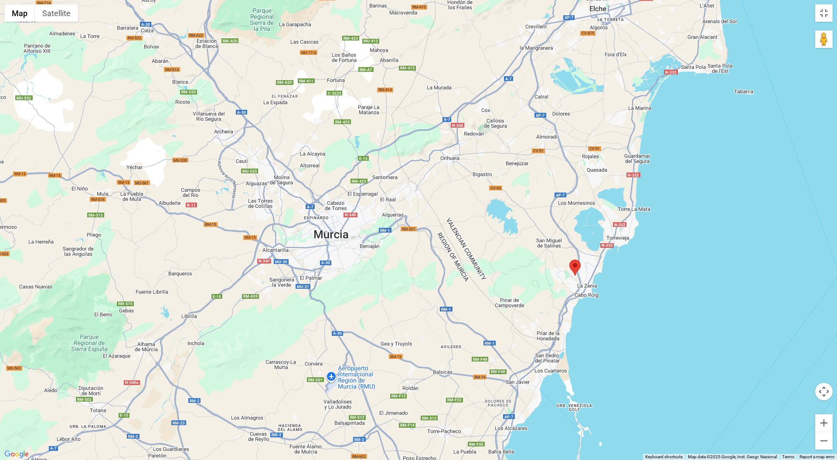
drag, startPoint x: 783, startPoint y: 95, endPoint x: 692, endPoint y: 167, distance: 116.4
click at [692, 167] on div at bounding box center [418, 230] width 837 height 460
click at [621, 253] on div at bounding box center [418, 230] width 837 height 460
click at [621, 252] on div at bounding box center [418, 230] width 837 height 460
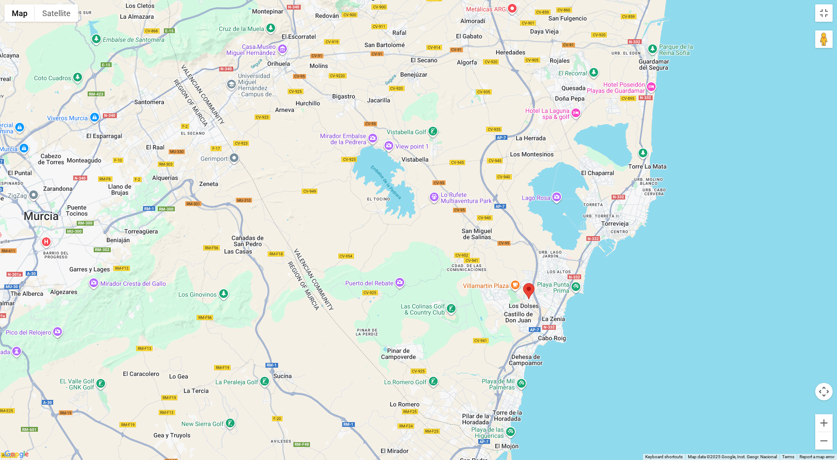
click at [629, 254] on div at bounding box center [418, 230] width 837 height 460
